Goal: Transaction & Acquisition: Purchase product/service

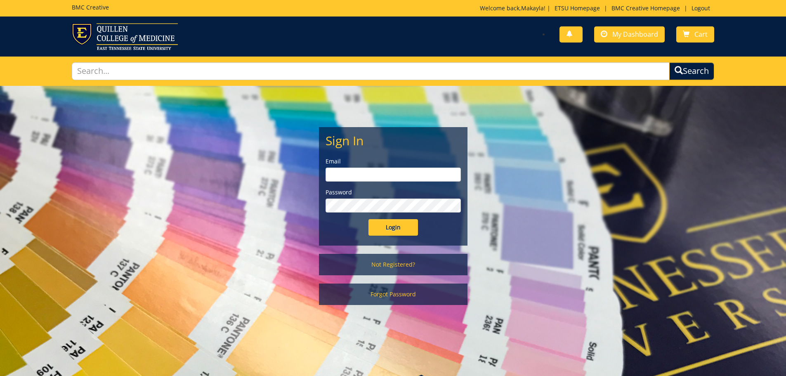
type input "arnoldmd@etsu.edu"
click at [395, 226] on input "Login" at bounding box center [393, 227] width 50 height 17
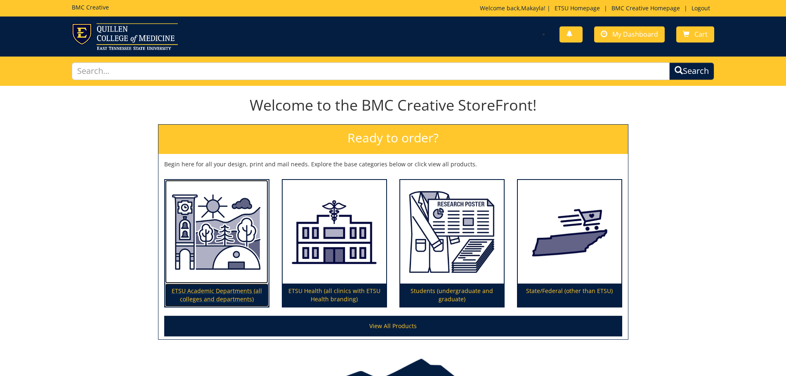
click at [218, 276] on img at bounding box center [217, 232] width 104 height 104
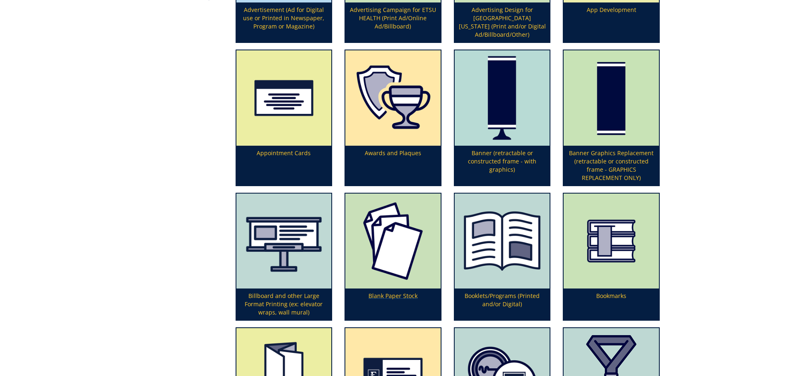
scroll to position [330, 0]
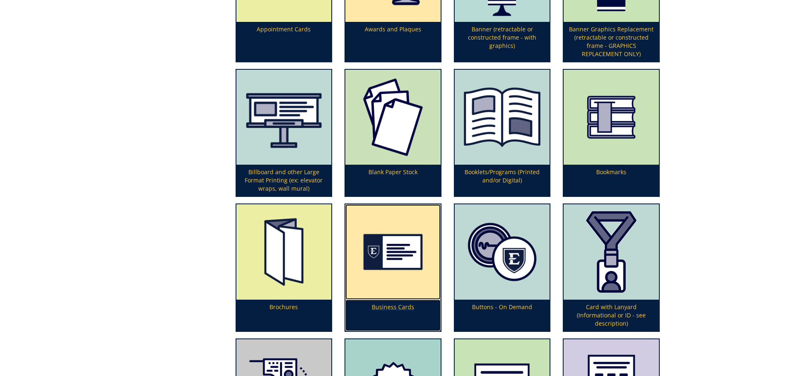
click at [384, 275] on img at bounding box center [392, 251] width 95 height 95
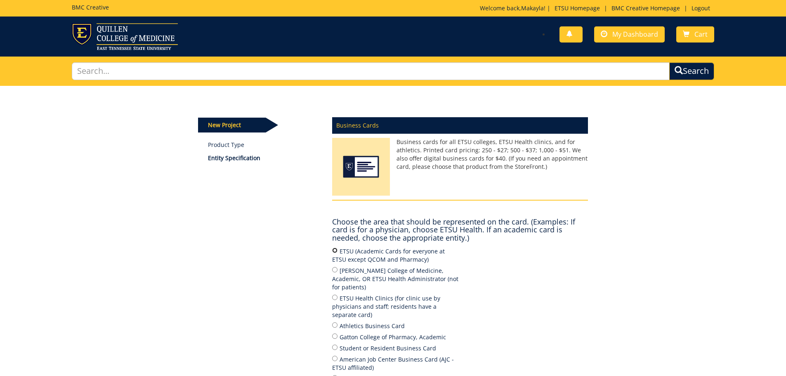
click at [334, 250] on input "ETSU (Academic Cards for everyone at ETSU except QCOM and Pharmacy)" at bounding box center [334, 250] width 5 height 5
radio input "true"
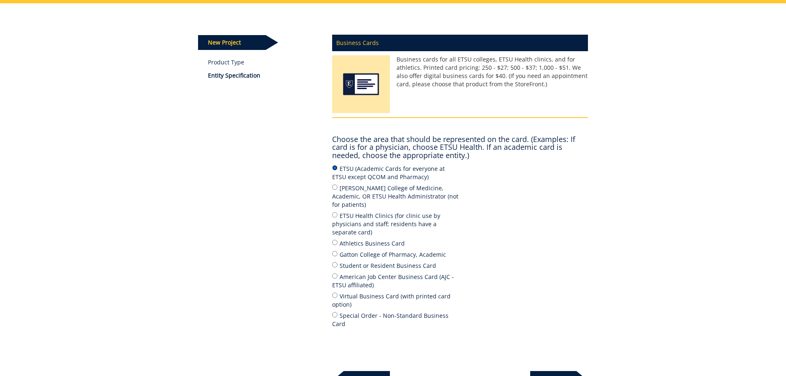
scroll to position [158, 0]
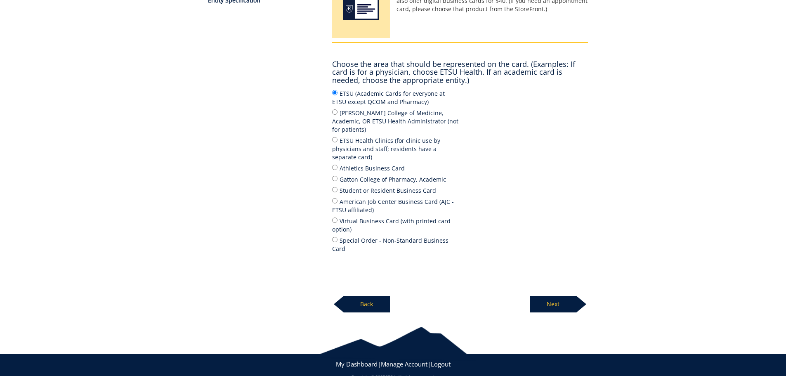
click at [558, 296] on p "Next" at bounding box center [553, 304] width 46 height 17
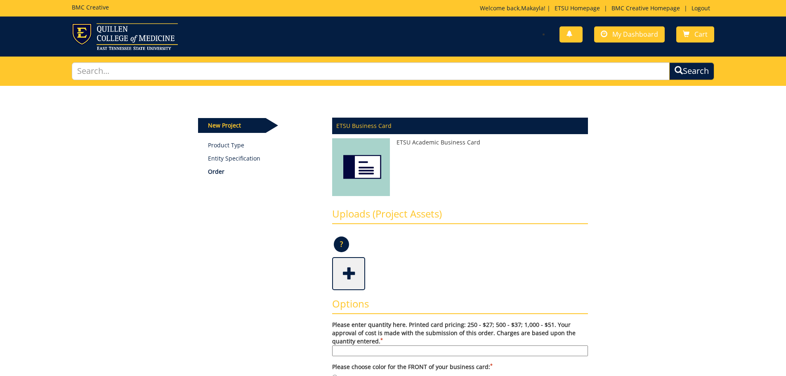
scroll to position [83, 0]
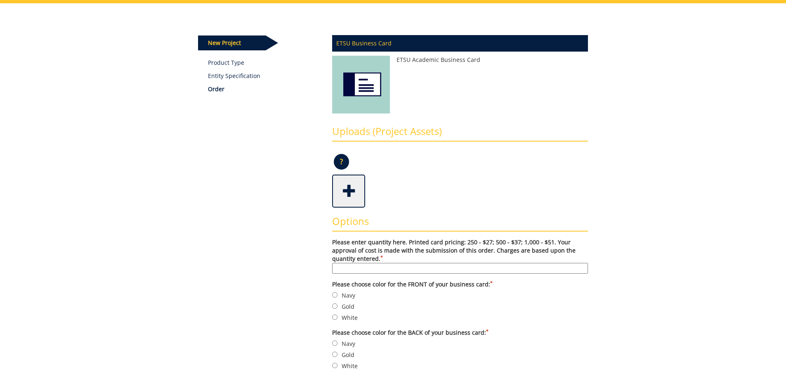
click at [384, 272] on input "Please enter quantity here. Printed card pricing: 250 - $27; 500 - $37; 1,000 -…" at bounding box center [460, 268] width 256 height 11
type input "500"
click at [332, 295] on input "Navy" at bounding box center [334, 294] width 5 height 5
radio input "true"
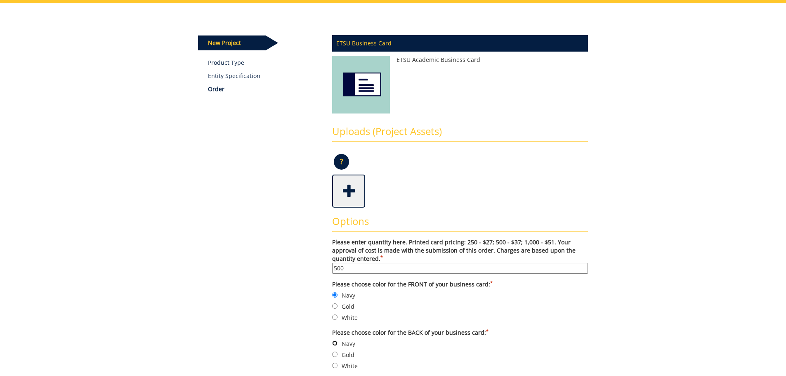
click at [335, 344] on input "Navy" at bounding box center [334, 342] width 5 height 5
radio input "true"
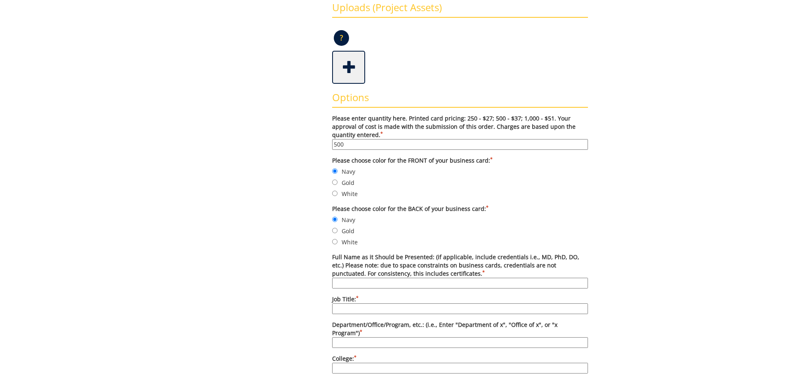
click at [414, 284] on input "Full Name as it Should be Presented: (if applicable, include credentials i.e., …" at bounding box center [460, 283] width 256 height 11
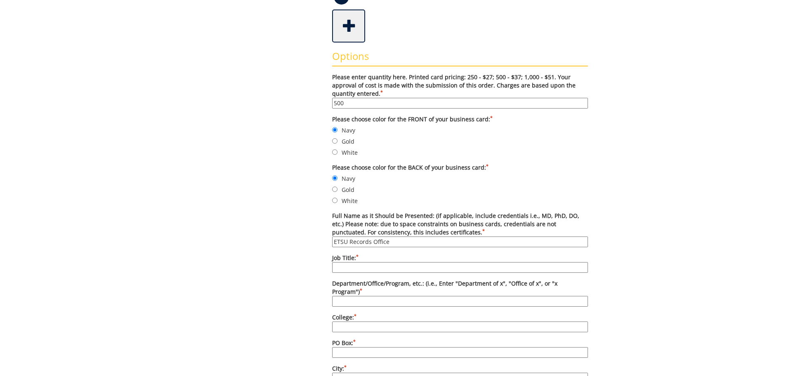
type input "ETSU Records Office"
click at [374, 296] on input "Department/Office/Program, etc.: (i.e., Enter "Department of x", "Office of x",…" at bounding box center [460, 301] width 256 height 11
type input "Office of the Registrar"
click at [349, 266] on input "Job Title: *" at bounding box center [460, 267] width 256 height 11
type input "N/A"
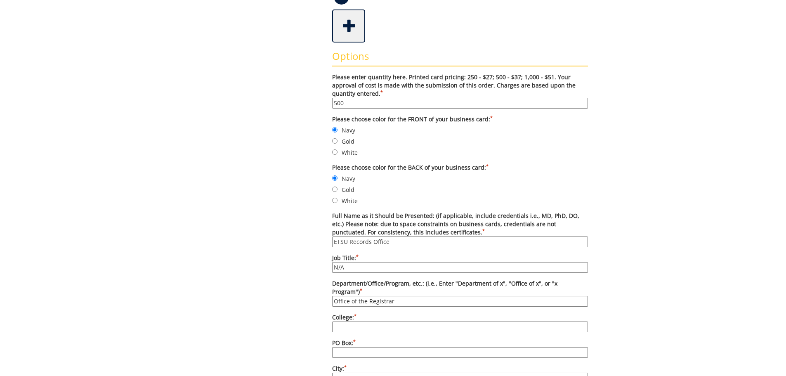
click at [343, 321] on input "College: *" at bounding box center [460, 326] width 256 height 11
type input "[GEOGRAPHIC_DATA][US_STATE]"
click at [368, 347] on input "PO Box: *" at bounding box center [460, 352] width 256 height 11
type input "70561"
click at [358, 373] on input "City: *" at bounding box center [460, 378] width 256 height 11
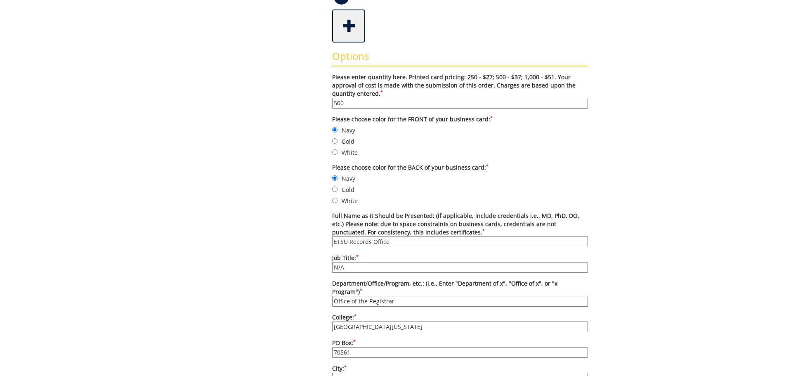
type input "Johnson City"
type input "TN"
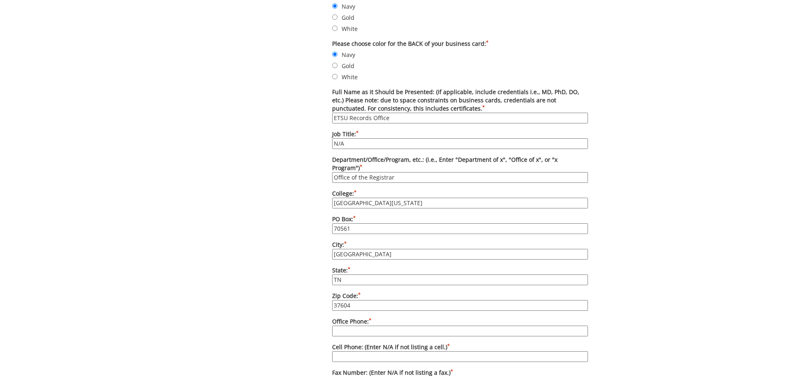
click at [353, 300] on input "37604" at bounding box center [460, 305] width 256 height 11
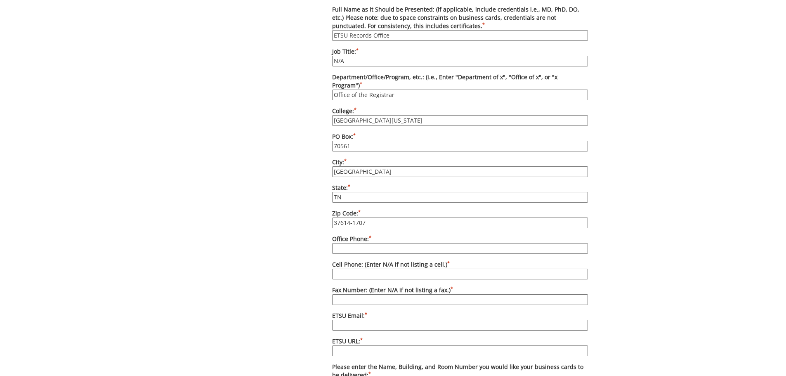
type input "37614-1707"
click at [359, 243] on input "Office Phone: *" at bounding box center [460, 248] width 256 height 11
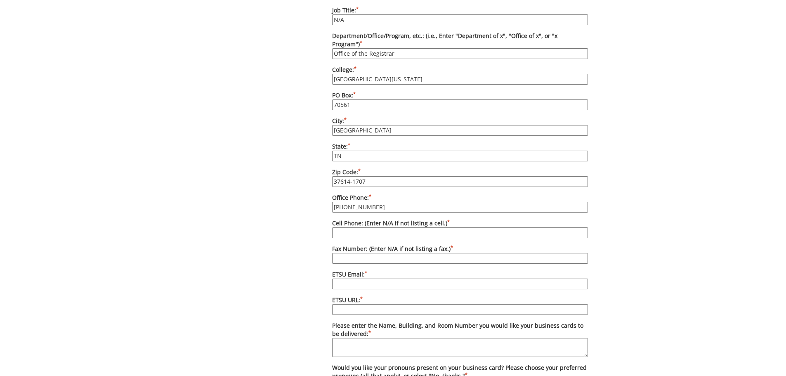
type input "423-439-4230"
click at [356, 227] on input "Cell Phone: (Enter N/A if not listing a cell.) *" at bounding box center [460, 232] width 256 height 11
type input "N/A"
click at [348, 253] on input "Fax Number: (Enter N/A if not listing a fax.) *" at bounding box center [460, 258] width 256 height 11
type input "423-439-6604"
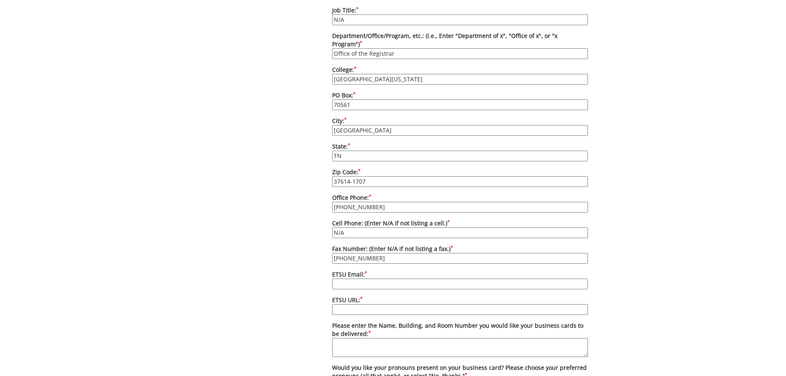
click at [352, 278] on input "ETSU Email: *" at bounding box center [460, 283] width 256 height 11
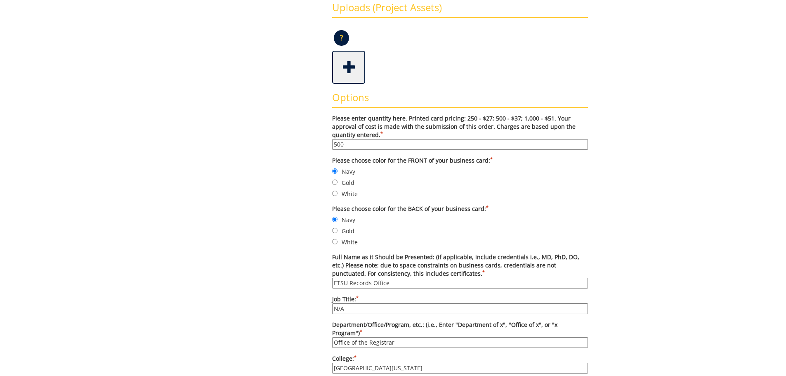
type input "records@etsu.edu"
click at [344, 145] on input "500" at bounding box center [460, 144] width 256 height 11
type input "5"
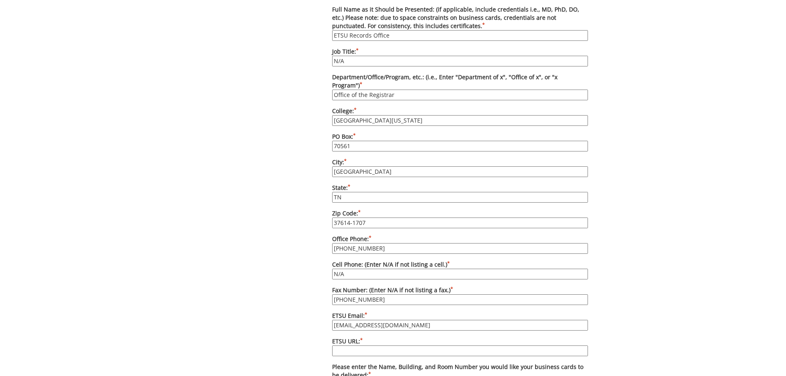
scroll to position [495, 0]
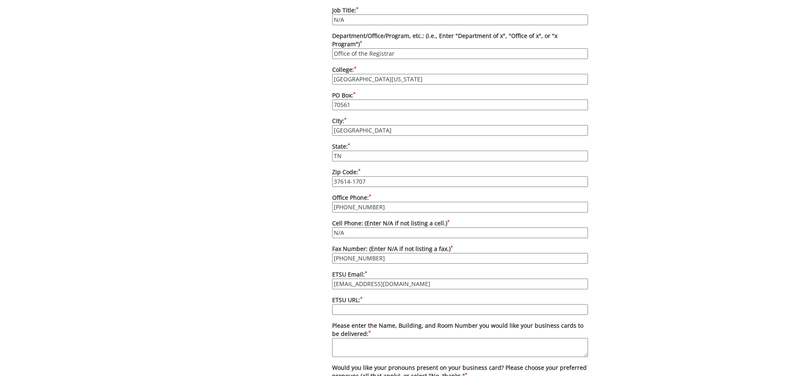
type input "1000"
click at [406, 304] on input "ETSU URL: *" at bounding box center [460, 309] width 256 height 11
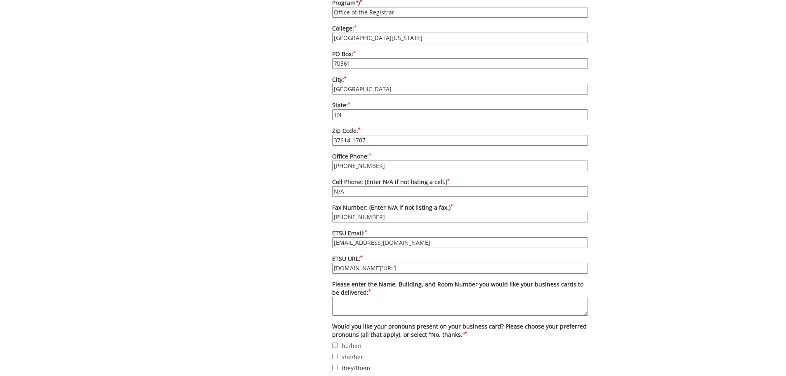
type input "etsu.edu/reg"
click at [392, 298] on textarea "Please enter the Name, Building, and Room Number you would like your business c…" at bounding box center [460, 306] width 256 height 19
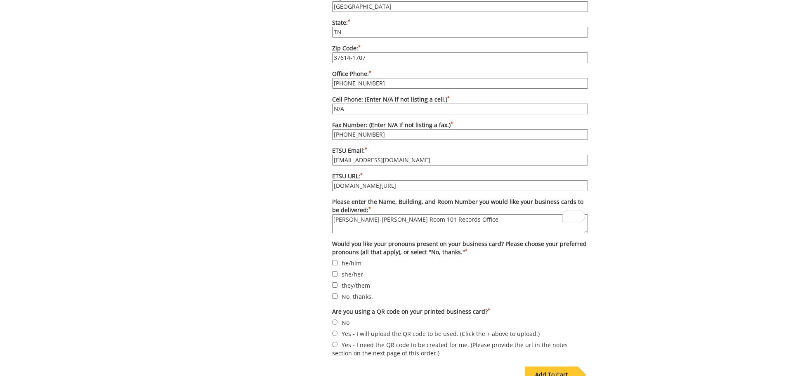
type textarea "Jennifer Seal-Burgin Dossett Room 101 Records Office"
click at [357, 292] on label "No, thanks." at bounding box center [460, 296] width 256 height 9
click at [337, 293] on input "No, thanks." at bounding box center [334, 295] width 5 height 5
checkbox input "true"
click at [335, 319] on input "No" at bounding box center [334, 321] width 5 height 5
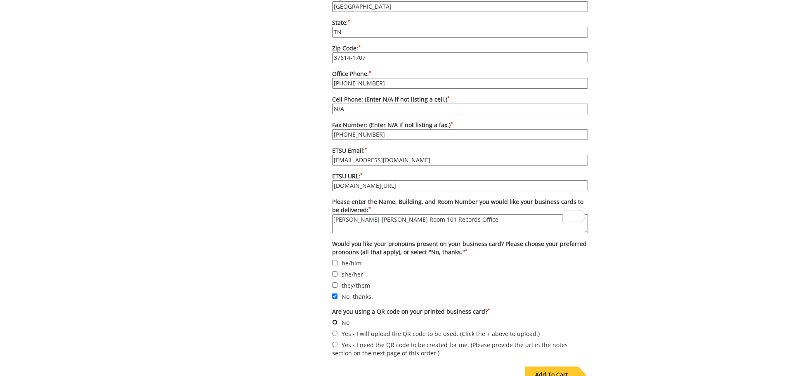
radio input "true"
click at [562, 366] on div "Add To Cart" at bounding box center [551, 374] width 52 height 17
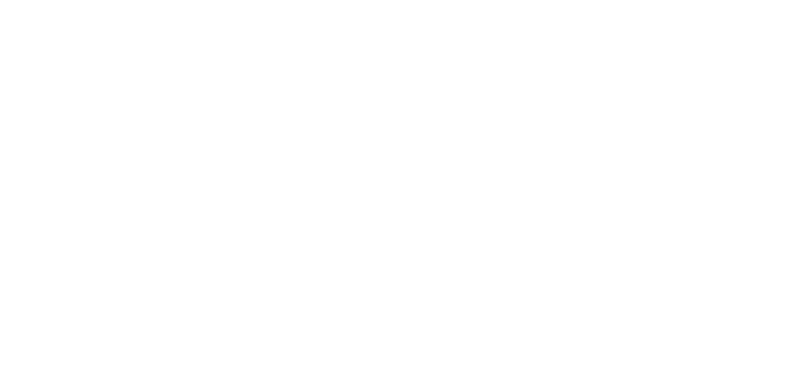
scroll to position [45, 0]
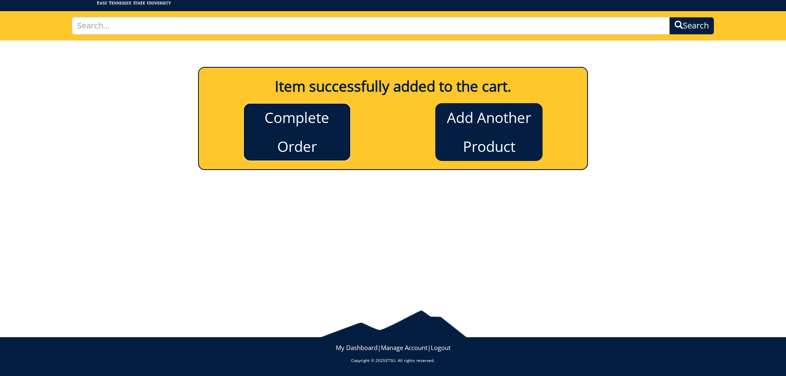
click at [282, 113] on link "Complete Order" at bounding box center [296, 132] width 107 height 58
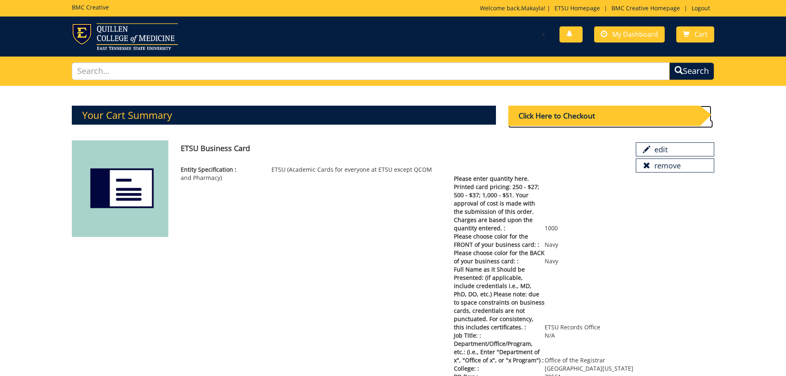
click at [613, 118] on div "Click Here to Checkout" at bounding box center [603, 116] width 191 height 20
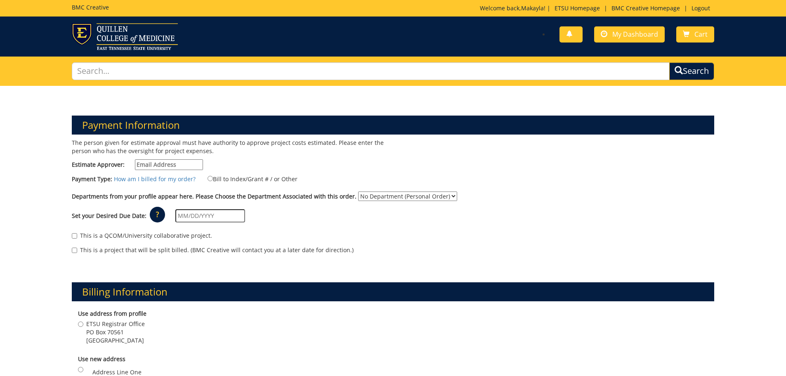
click at [151, 163] on input "Estimate Approver:" at bounding box center [169, 164] width 68 height 11
type input "[EMAIL_ADDRESS][DOMAIN_NAME]"
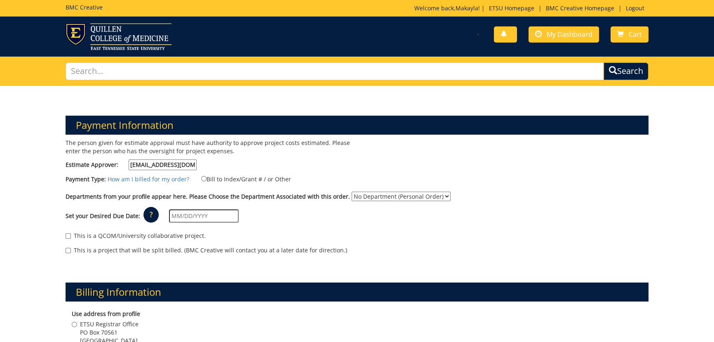
click at [206, 177] on label "Bill to Index/Grant # / or Other" at bounding box center [241, 178] width 100 height 9
click at [206, 177] on input "Bill to Index/Grant # / or Other" at bounding box center [203, 178] width 5 height 5
radio input "true"
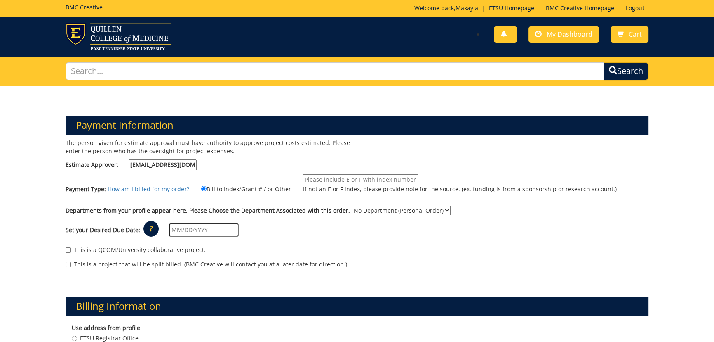
click at [321, 179] on input "If not an E or F index, please provide note for the source. (ex. funding is fro…" at bounding box center [361, 179] width 116 height 11
paste input "10-41000-100000-100-{74510}-998-999-999-999"
type input "10-41000-100000-100-{74510}-998-999-999-999"
drag, startPoint x: 308, startPoint y: 236, endPoint x: 365, endPoint y: 229, distance: 57.8
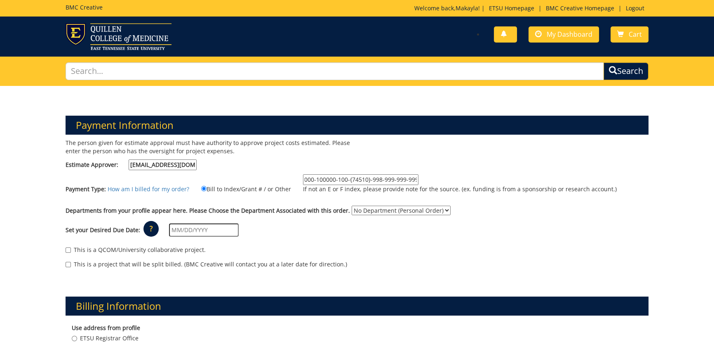
click at [317, 234] on div "Set your Desired Due Date: ? × How long will my project take to finish? : Pleas…" at bounding box center [356, 230] width 595 height 23
click at [373, 210] on select "No Department (Personal Order) Registrar" at bounding box center [401, 209] width 99 height 9
select select "160"
click at [352, 205] on select "No Department (Personal Order) Registrar" at bounding box center [401, 209] width 99 height 9
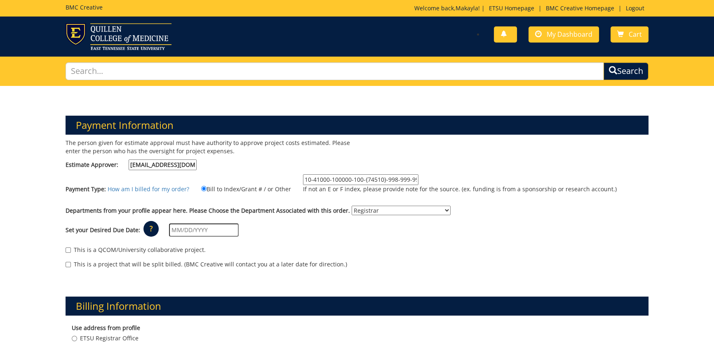
drag, startPoint x: 171, startPoint y: 228, endPoint x: 229, endPoint y: 236, distance: 58.3
click at [171, 228] on input "text" at bounding box center [204, 229] width 70 height 13
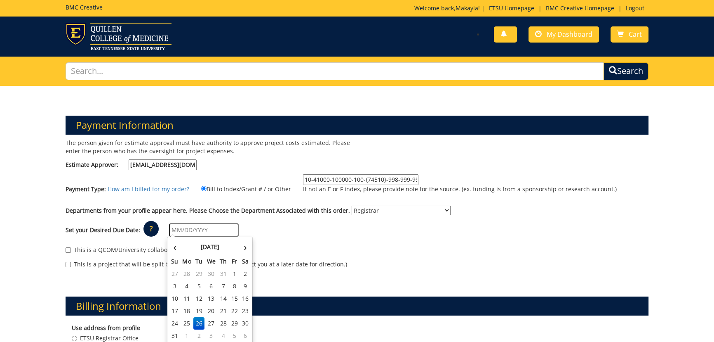
click at [202, 334] on td "2" at bounding box center [199, 335] width 12 height 12
type input "[DATE]"
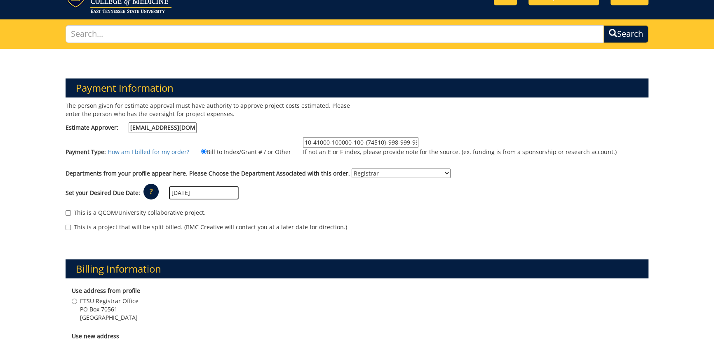
scroll to position [187, 0]
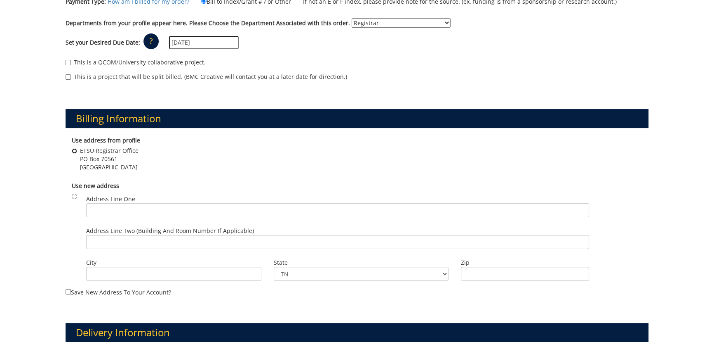
click at [74, 152] on input "ETSU Registrar Office PO Box 70561 Johnson City , TN 37614" at bounding box center [74, 150] width 5 height 5
radio input "true"
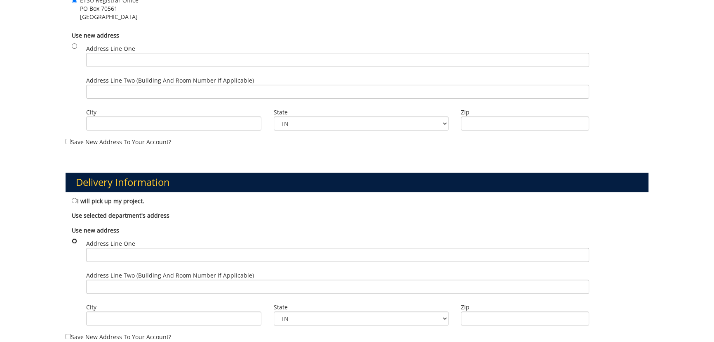
click at [74, 239] on input "radio" at bounding box center [74, 240] width 5 height 5
radio input "true"
drag, startPoint x: 117, startPoint y: 255, endPoint x: 130, endPoint y: 252, distance: 13.5
click at [118, 254] on input "Address Line One" at bounding box center [337, 255] width 503 height 14
type input "1276 [PERSON_NAME] Dr"
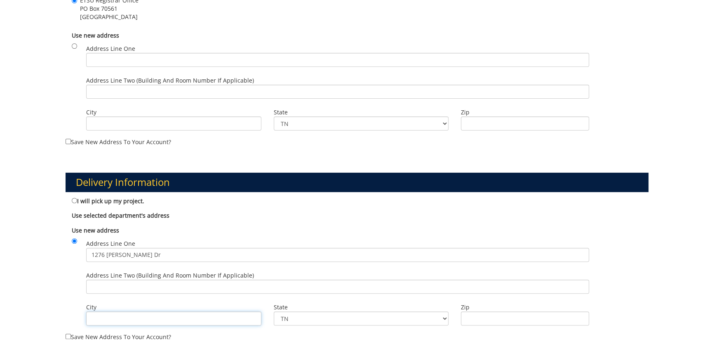
type input "[GEOGRAPHIC_DATA]"
type input "37604"
click at [118, 287] on input "Address Line Two (Building and Room Number if applicable)" at bounding box center [337, 286] width 503 height 14
type input "Burgin Dossett Room 101 (Records)"
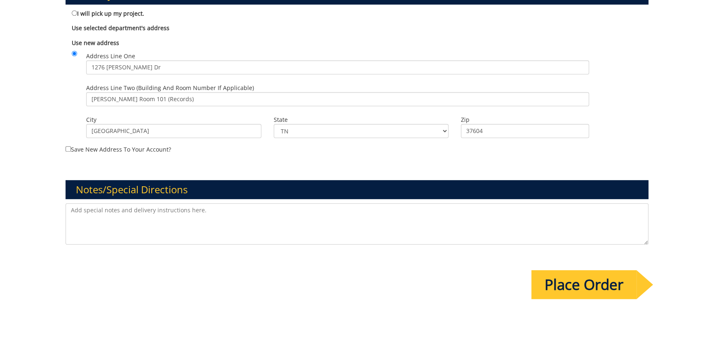
click at [574, 287] on input "Place Order" at bounding box center [584, 284] width 105 height 29
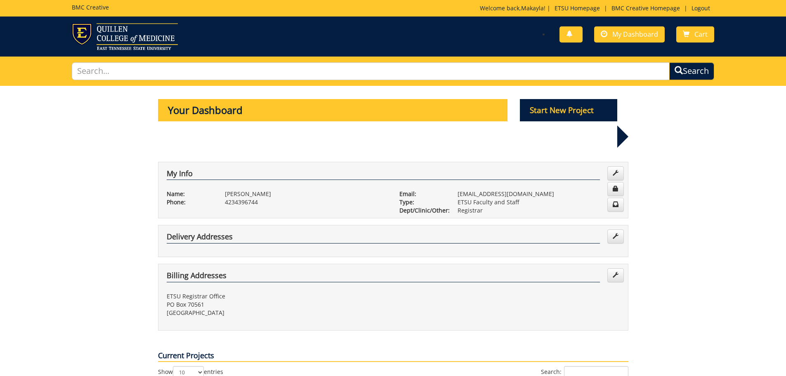
scroll to position [206, 0]
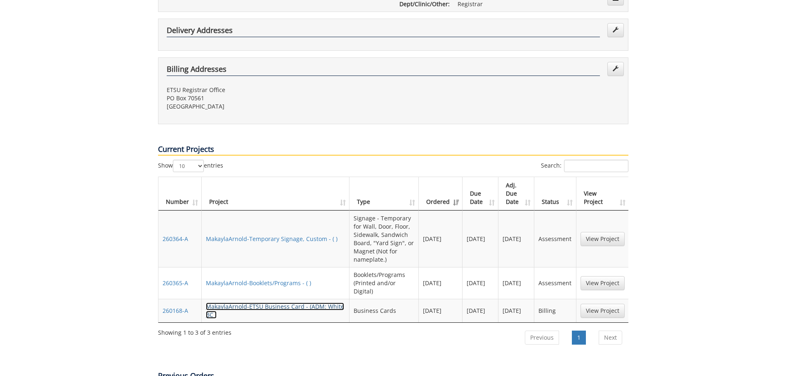
click at [252, 302] on link "MakaylaArnold-ETSU Business Card - (ADM: White BC )" at bounding box center [275, 310] width 138 height 16
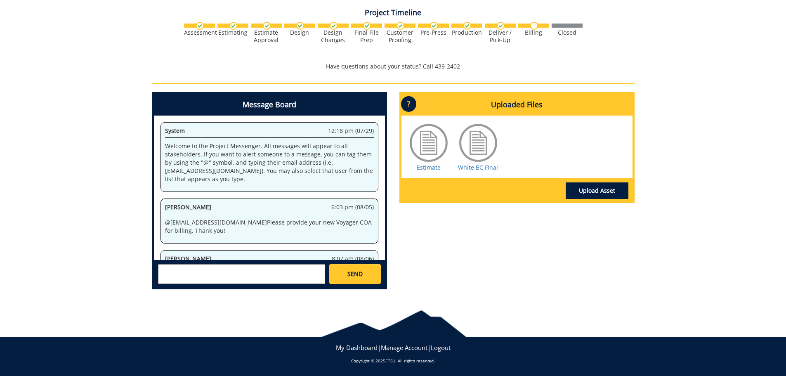
scroll to position [42, 0]
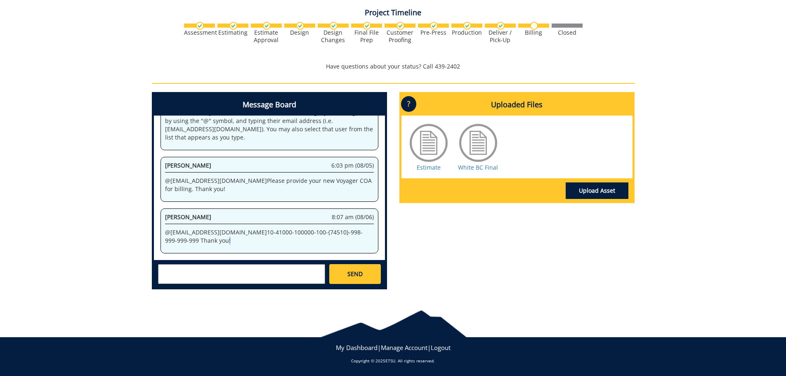
click at [173, 241] on p "@ bakerr@etsu.edu 10-41000-100000-100-{74510}-998-999-999-999 Thank you!" at bounding box center [269, 236] width 209 height 17
drag, startPoint x: 227, startPoint y: 230, endPoint x: 345, endPoint y: 233, distance: 118.0
click at [345, 233] on p "@ bakerr@etsu.edu 10-41000-100000-100-{74510}-998-999-999-999 Thank you!" at bounding box center [269, 236] width 209 height 17
copy p "10-41000-100000-100-{74510}-998-999-999-999"
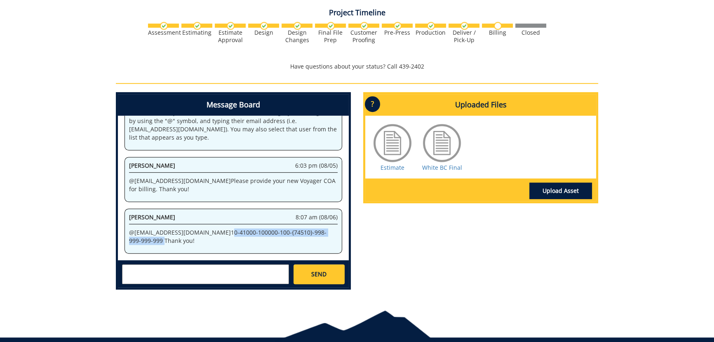
scroll to position [41, 0]
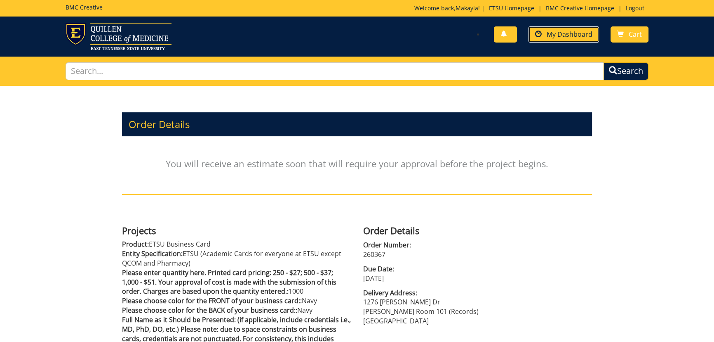
click at [582, 37] on span "My Dashboard" at bounding box center [570, 34] width 46 height 9
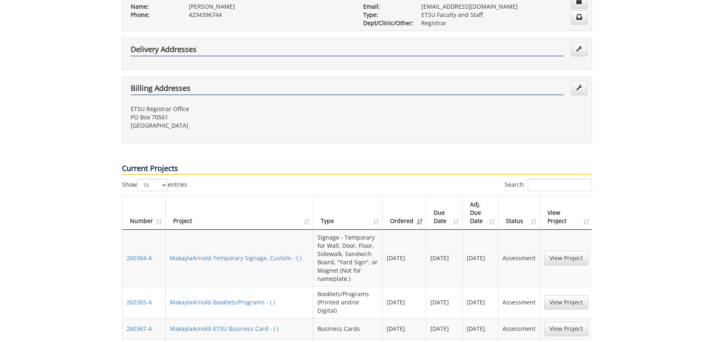
scroll to position [225, 0]
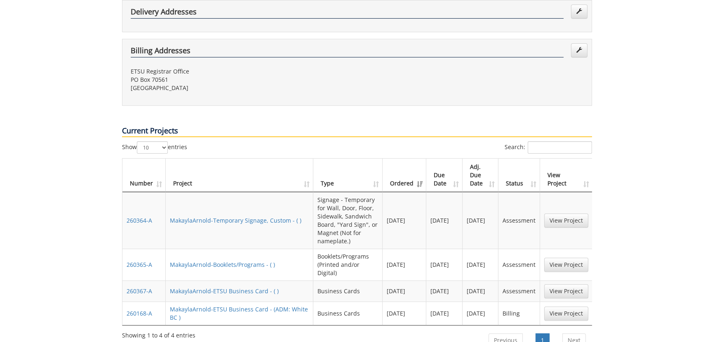
drag, startPoint x: 216, startPoint y: 250, endPoint x: 70, endPoint y: 210, distance: 151.0
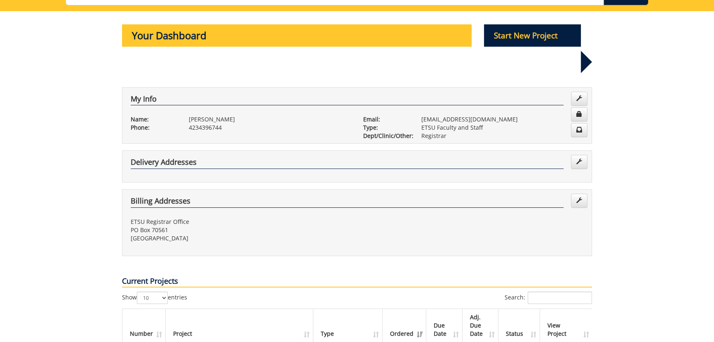
scroll to position [0, 0]
